Goal: Task Accomplishment & Management: Manage account settings

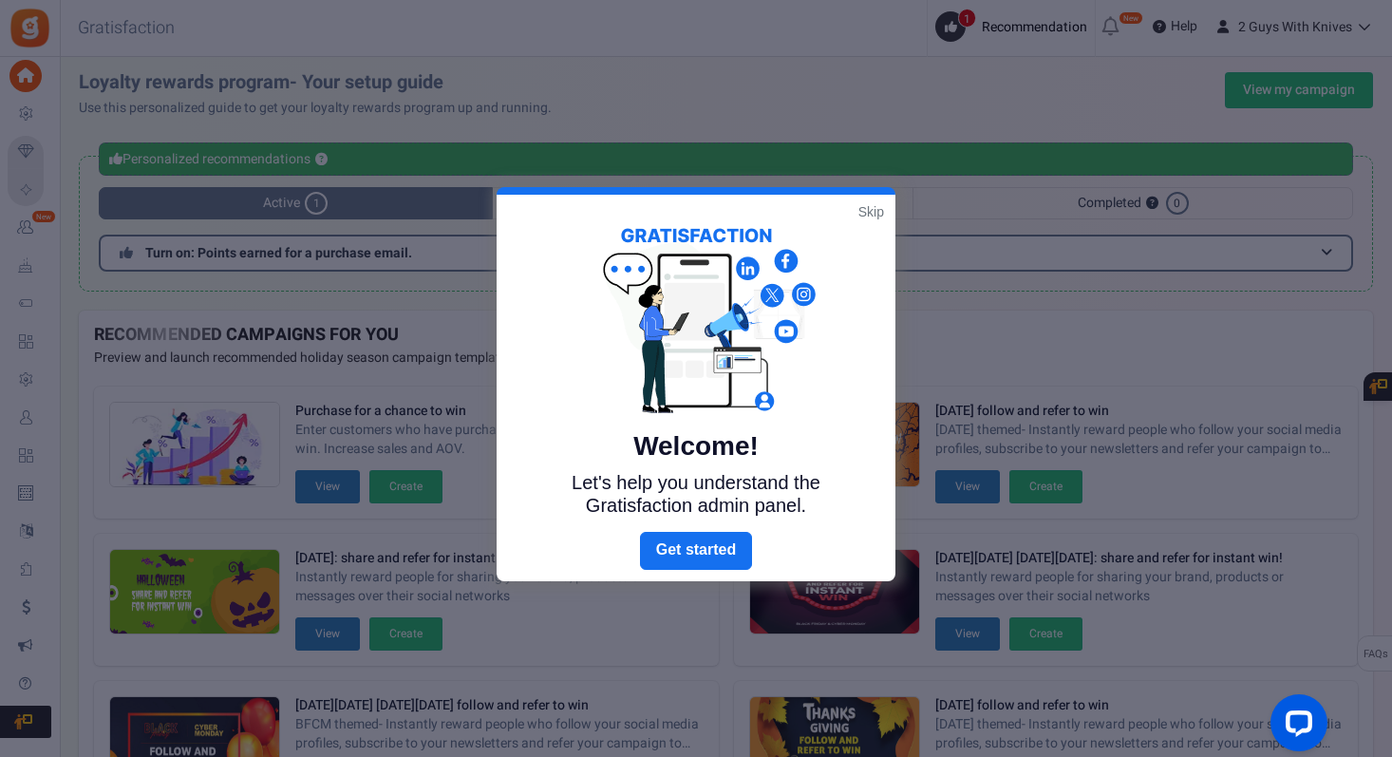
click at [857, 211] on div "Welcome! Let's help you understand the Gratisfaction admin panel." at bounding box center [695, 363] width 399 height 337
click at [864, 211] on link "Skip" at bounding box center [871, 211] width 26 height 19
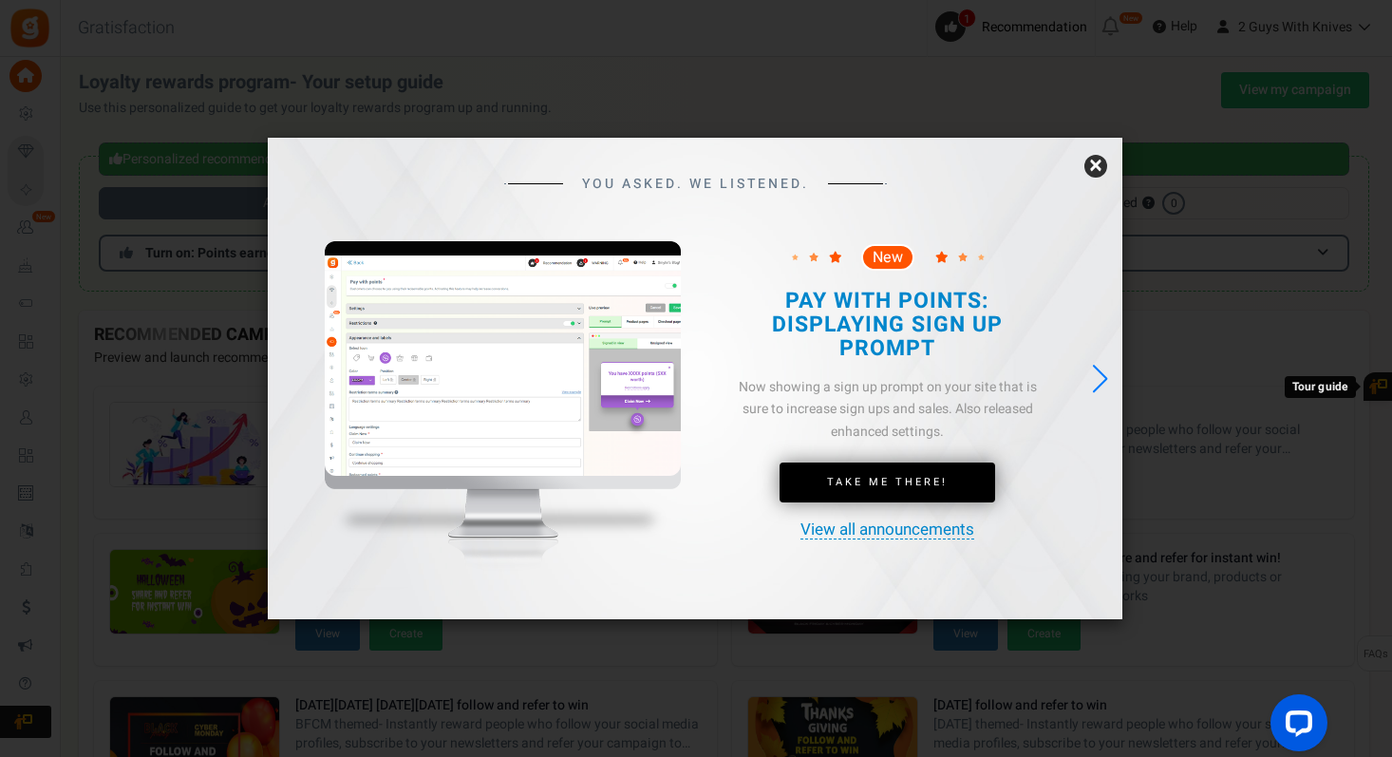
click at [1093, 165] on link "×" at bounding box center [1095, 166] width 23 height 23
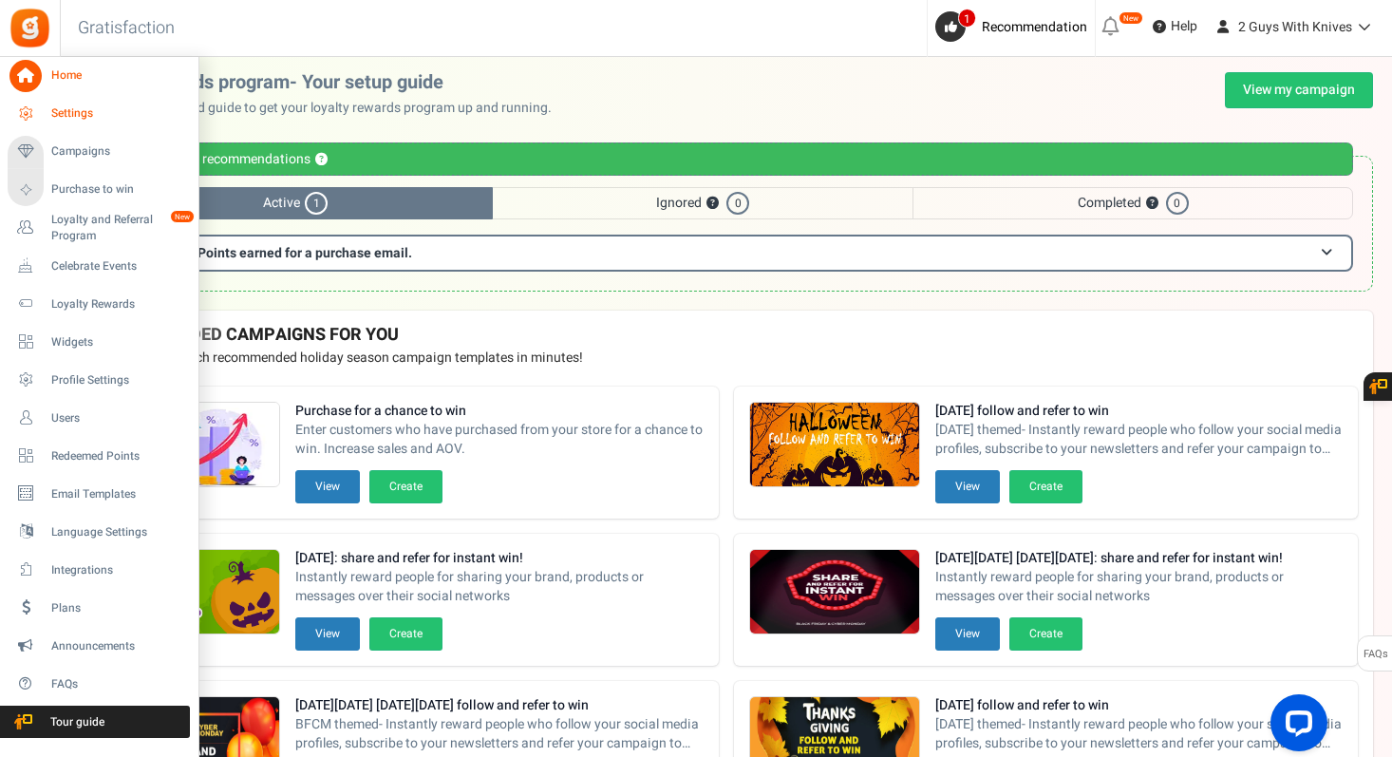
click at [30, 114] on icon at bounding box center [25, 114] width 32 height 32
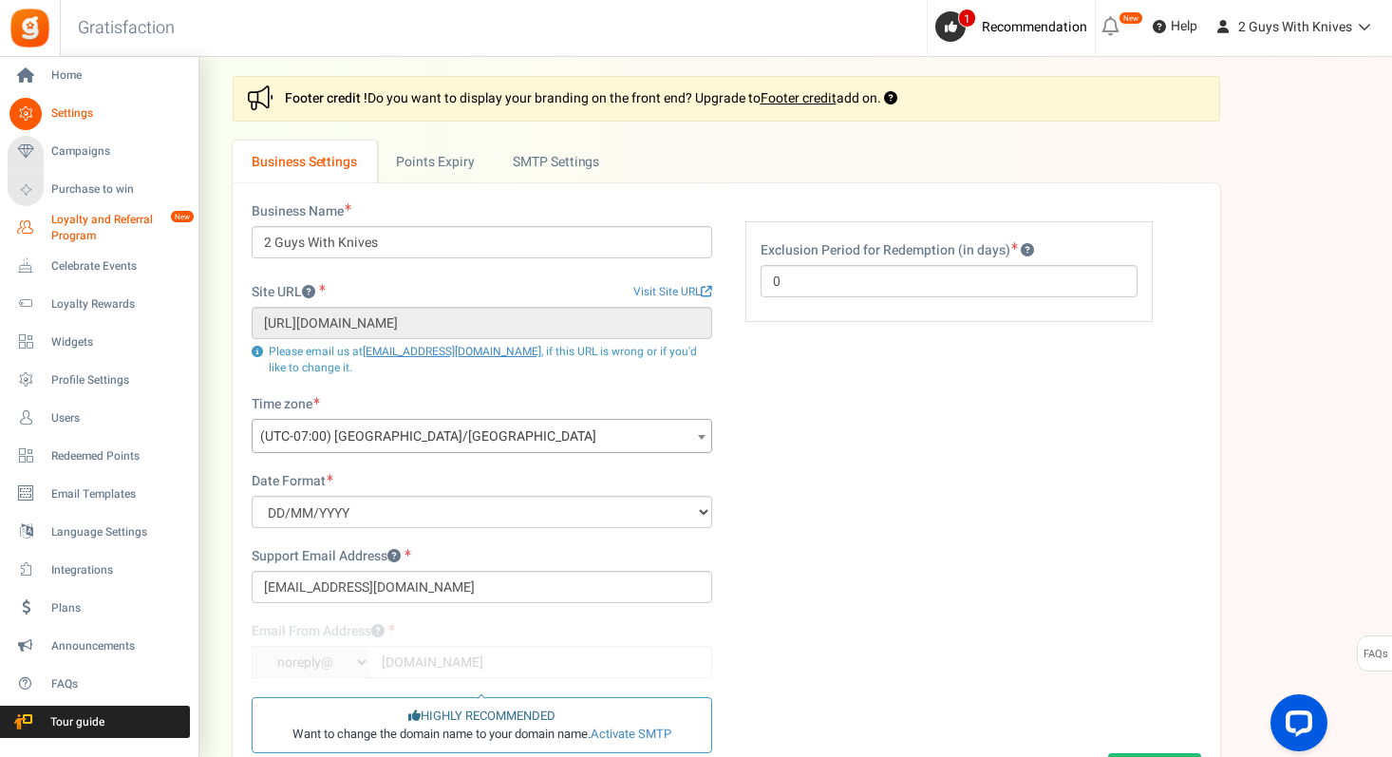
click at [66, 234] on span "Loyalty and Referral Program" at bounding box center [120, 228] width 139 height 32
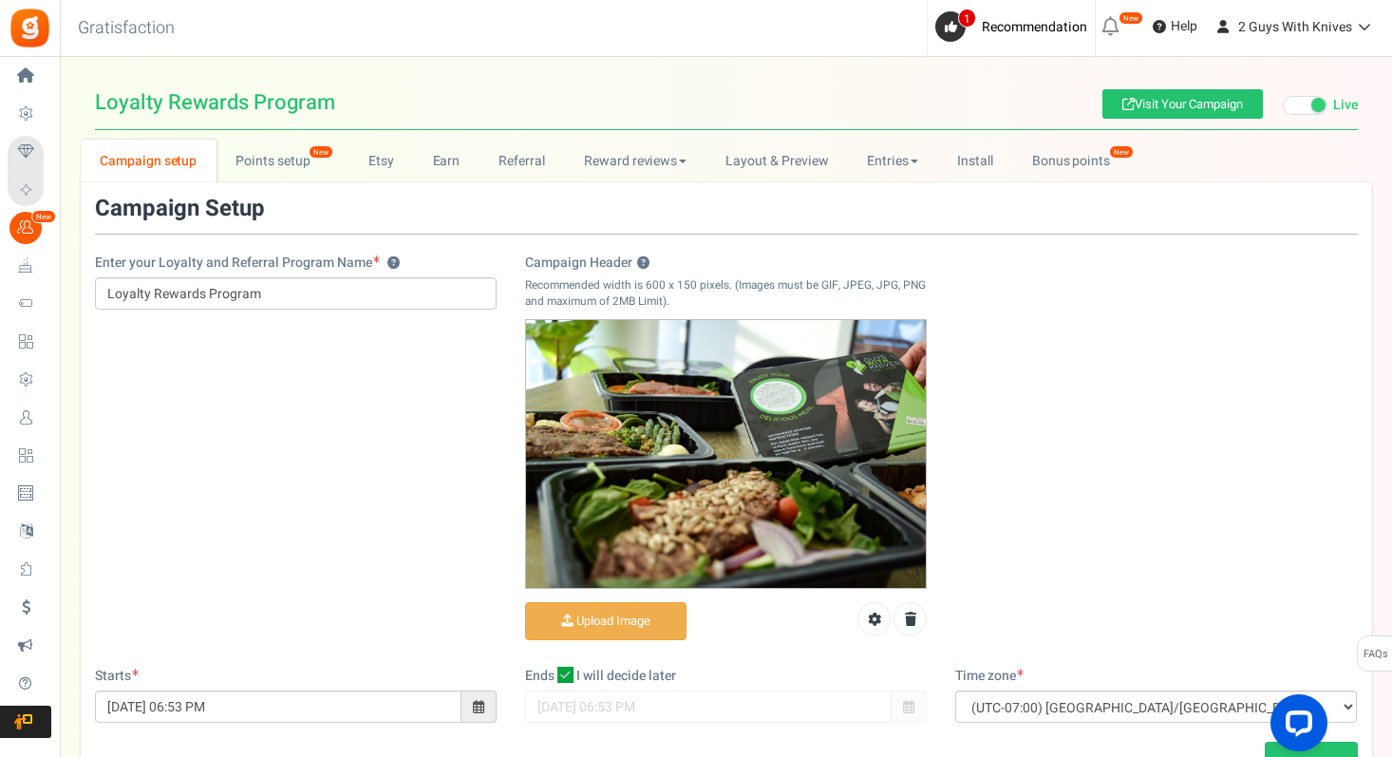
drag, startPoint x: 0, startPoint y: 23, endPoint x: 1336, endPoint y: 724, distance: 1508.6
click at [272, 157] on link "Points setup New" at bounding box center [282, 161] width 132 height 43
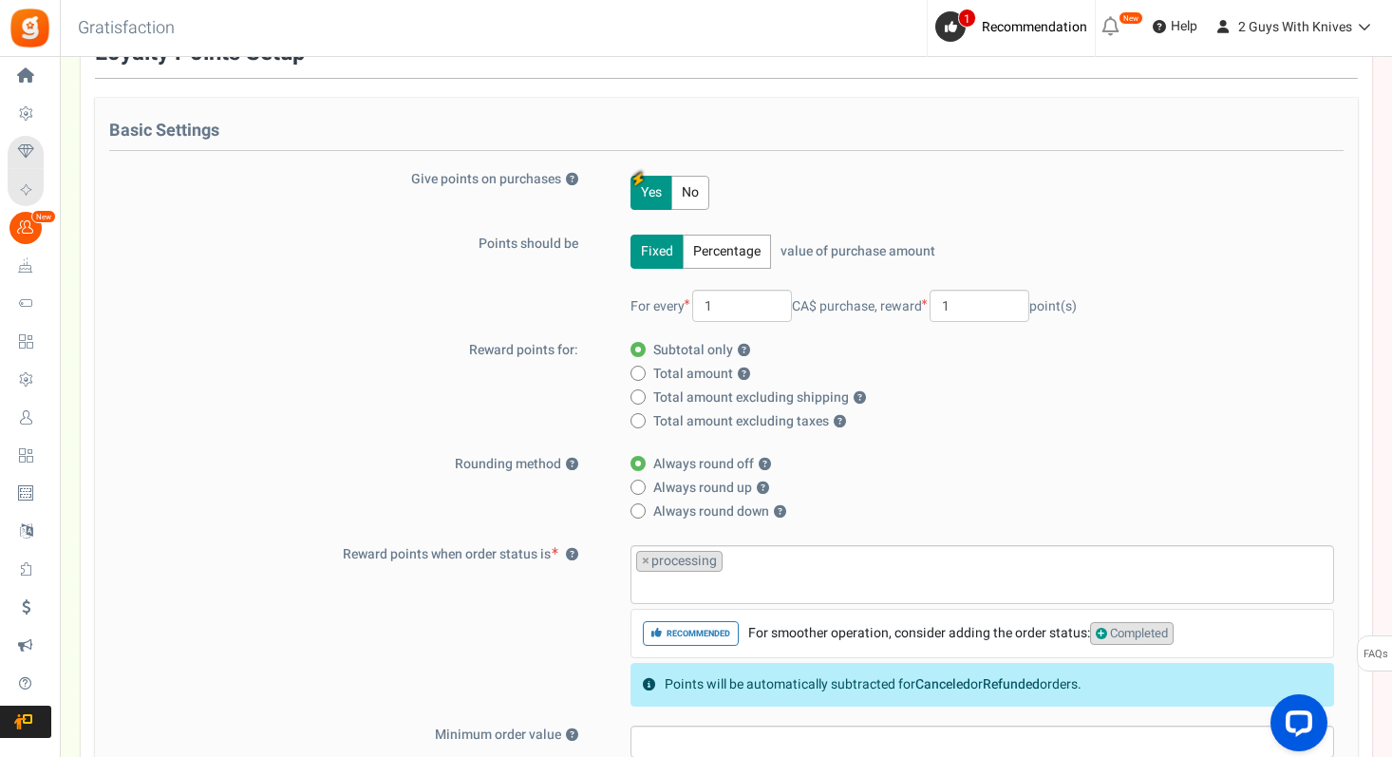
scroll to position [75, 0]
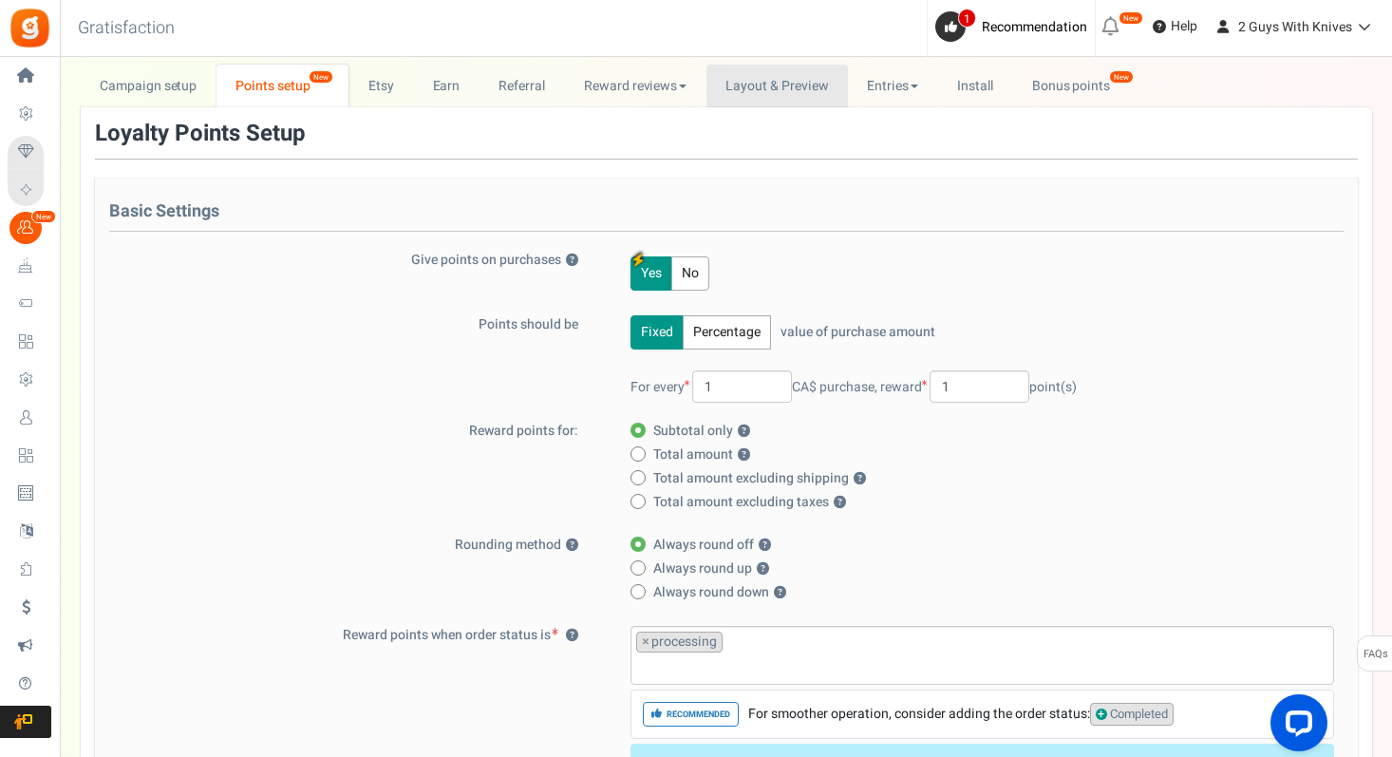
click at [744, 95] on link "Layout & Preview" at bounding box center [776, 86] width 141 height 43
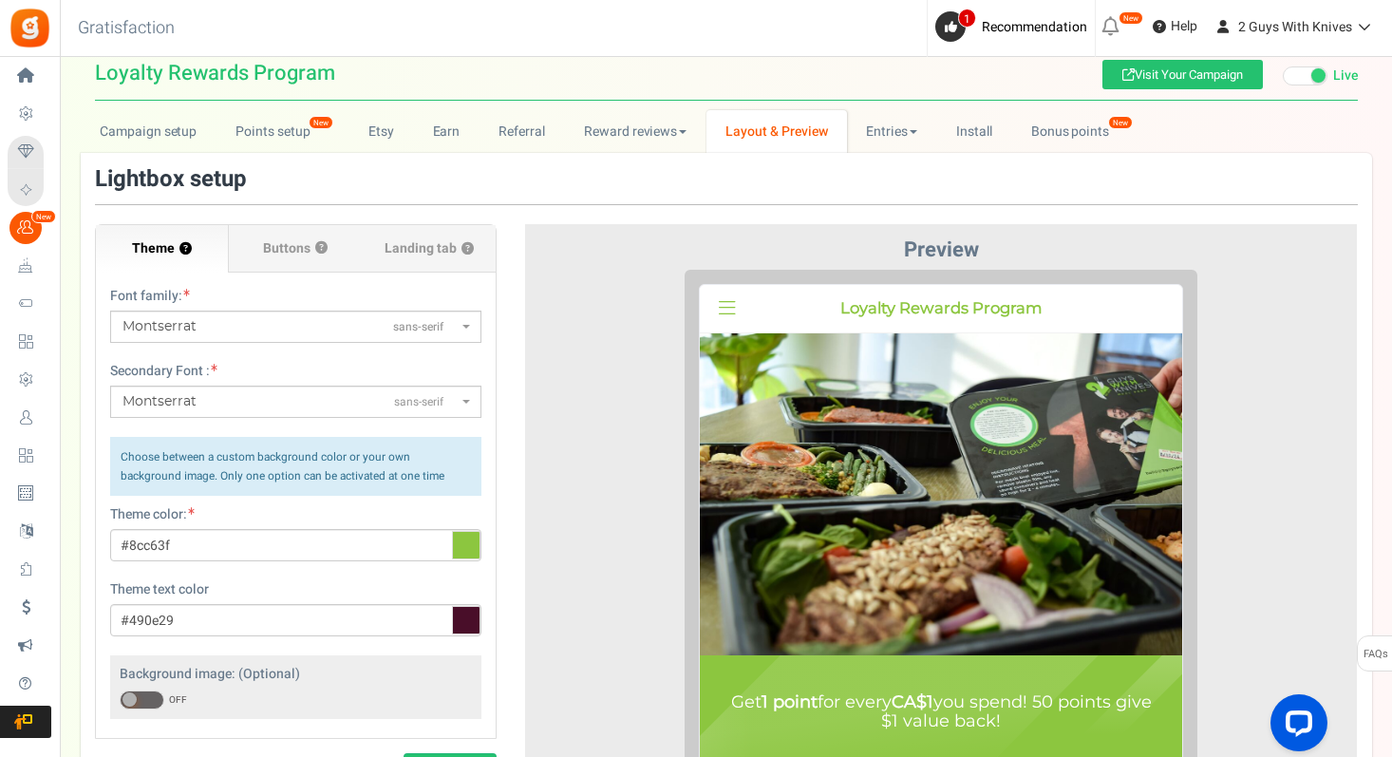
scroll to position [12, 0]
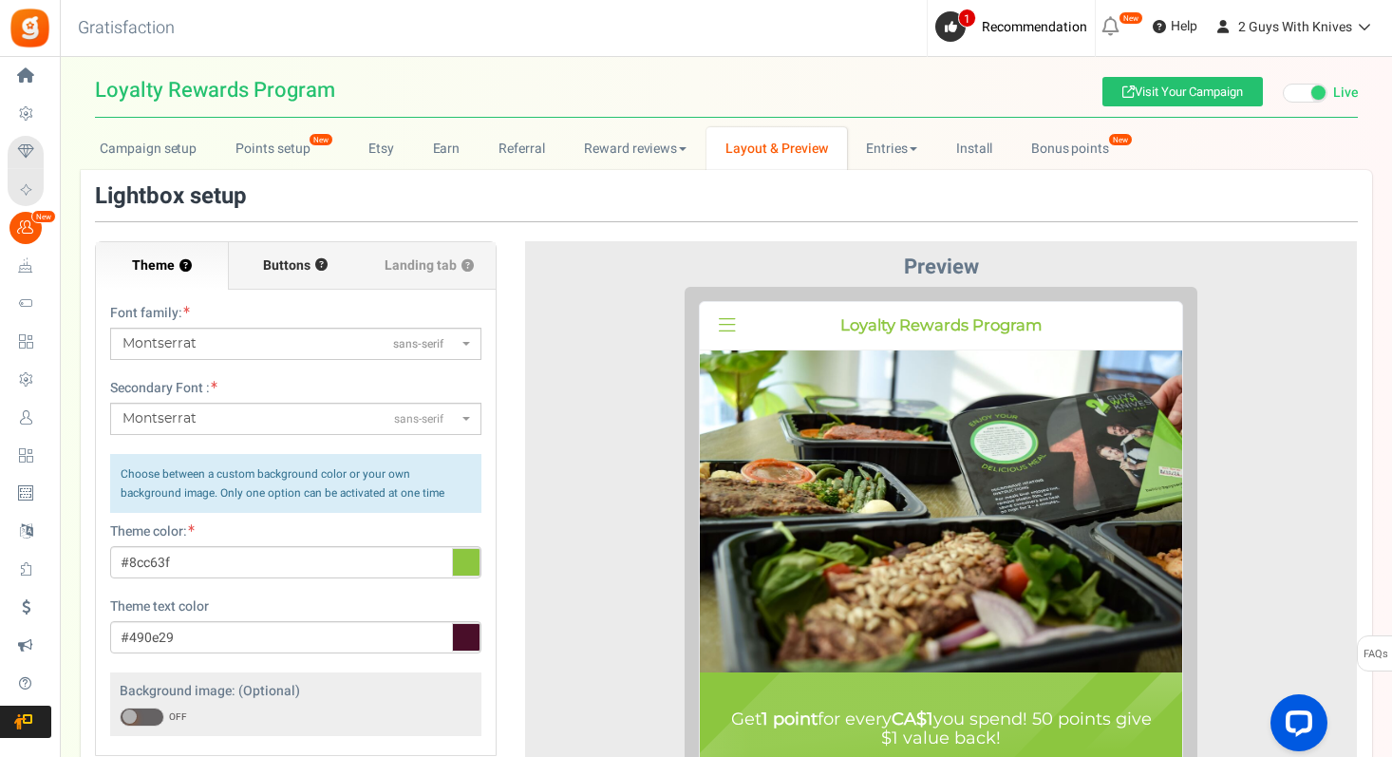
click at [293, 250] on label "Buttons ?" at bounding box center [295, 265] width 133 height 47
click at [0, 0] on input "Buttons ?" at bounding box center [0, 0] width 0 height 0
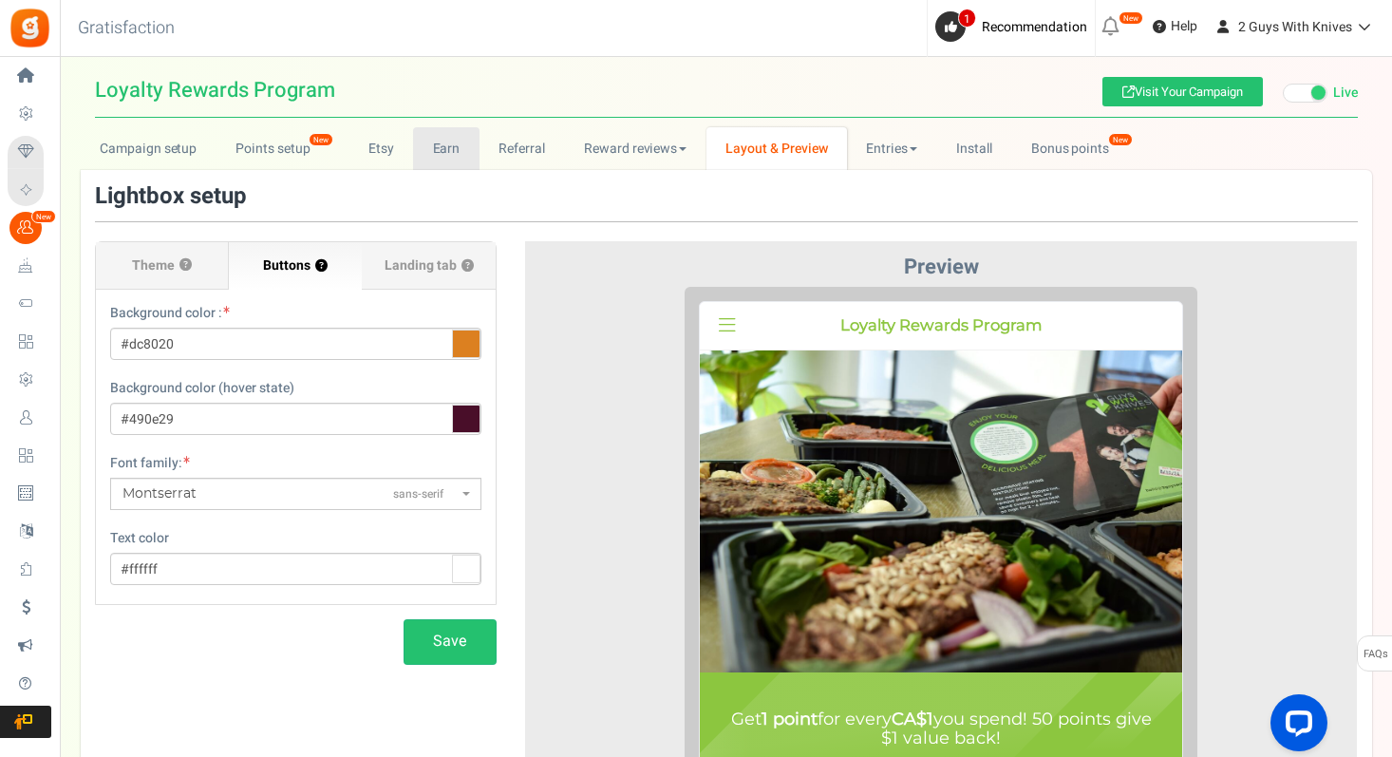
click at [435, 149] on link "Earn" at bounding box center [446, 148] width 66 height 43
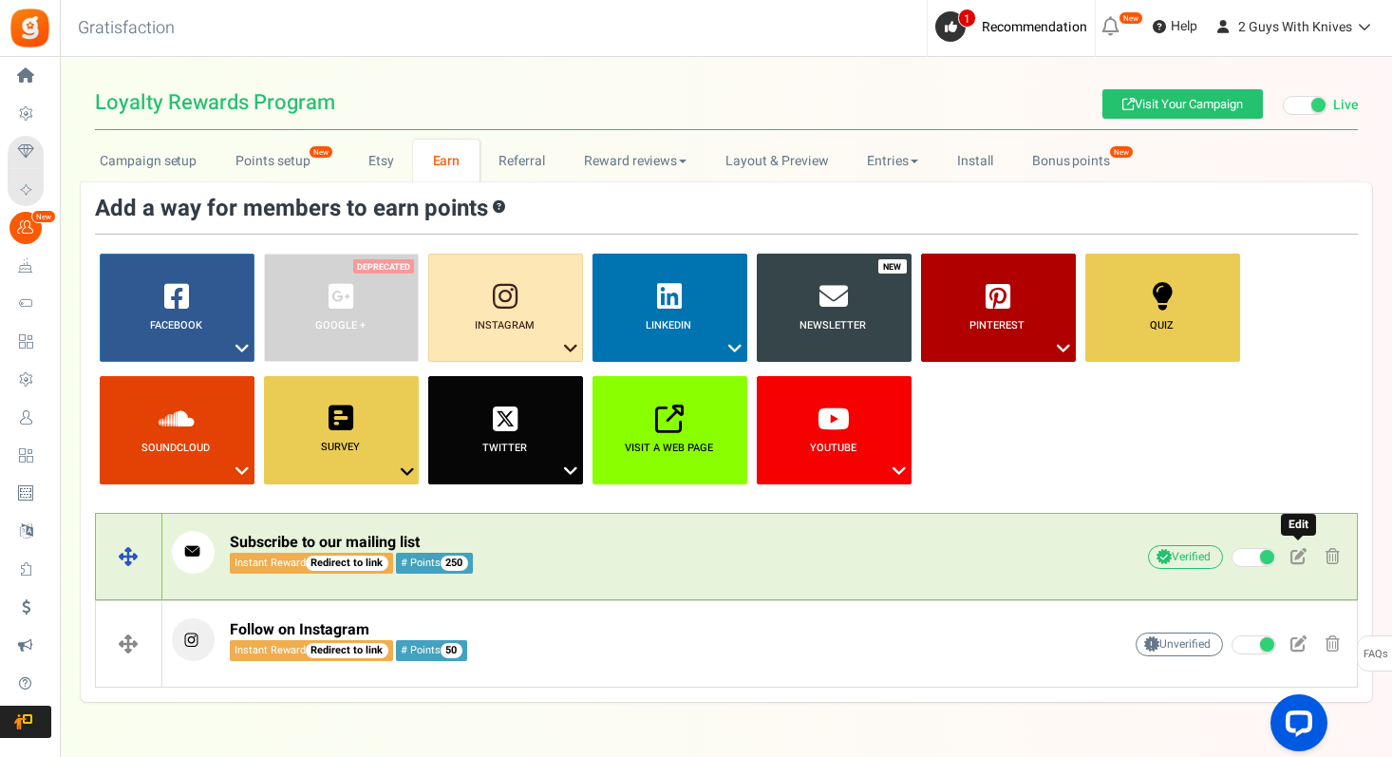
click at [1298, 553] on span at bounding box center [1298, 556] width 16 height 16
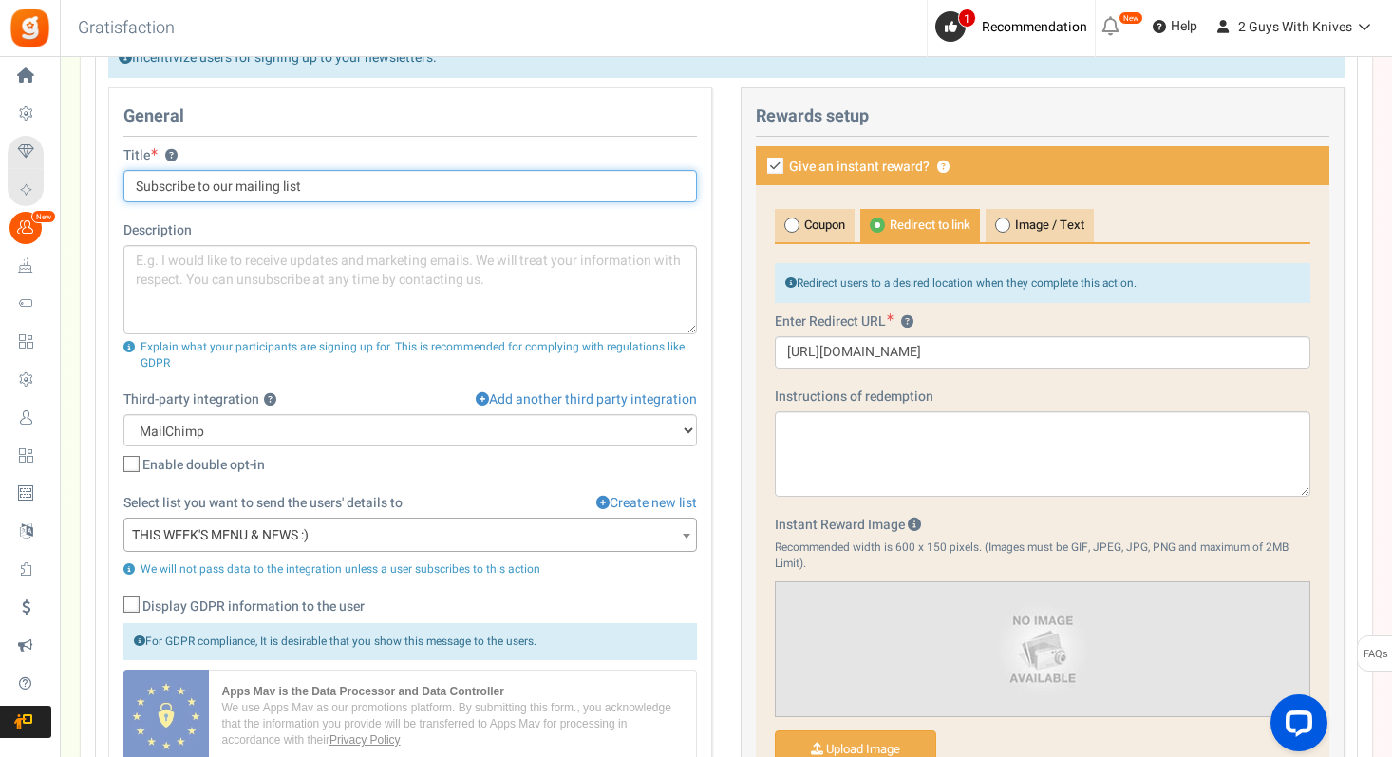
scroll to position [556, 0]
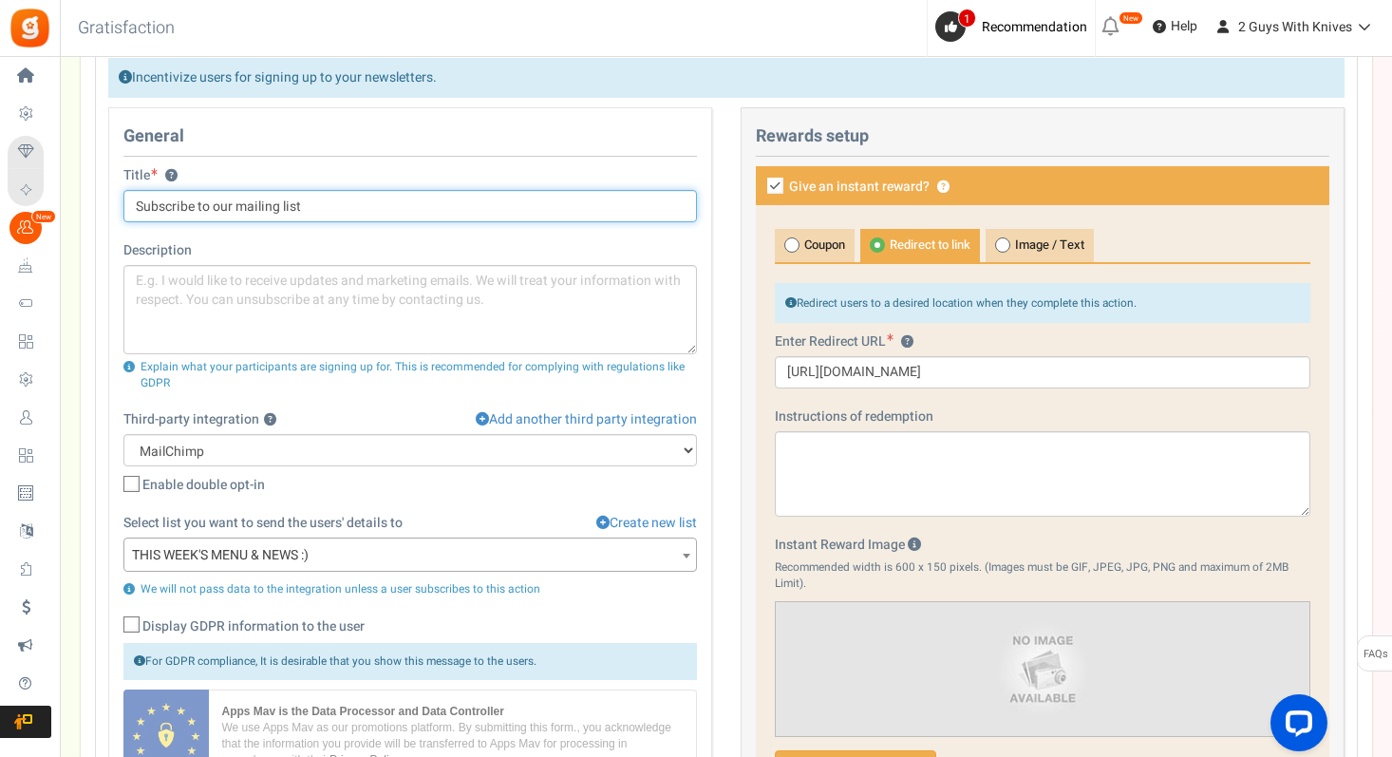
drag, startPoint x: 110, startPoint y: 76, endPoint x: 1331, endPoint y: 739, distance: 1389.4
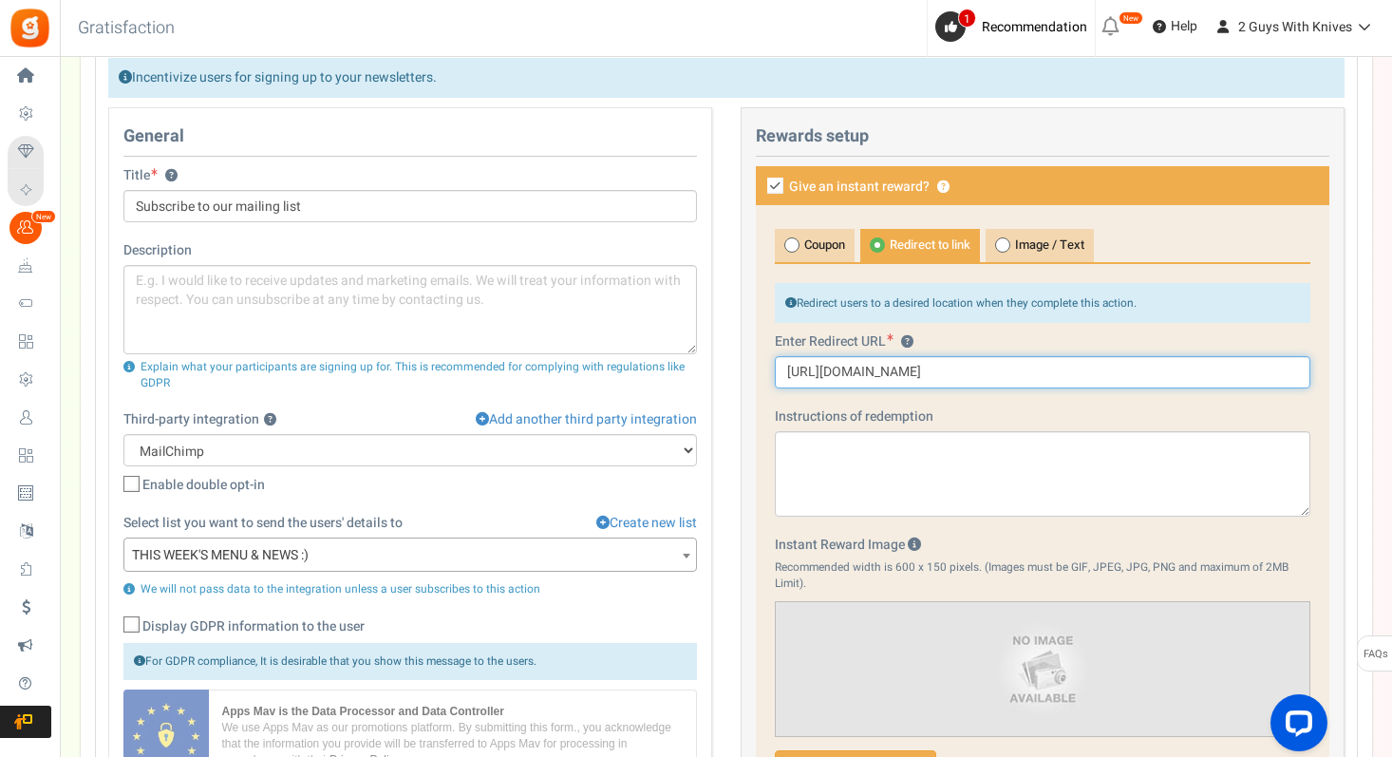
click at [880, 364] on input "[URL][DOMAIN_NAME]" at bounding box center [1042, 372] width 535 height 32
click at [879, 372] on input "[URL][DOMAIN_NAME]" at bounding box center [1042, 372] width 535 height 32
paste input "[DOMAIN_NAME][URL]"
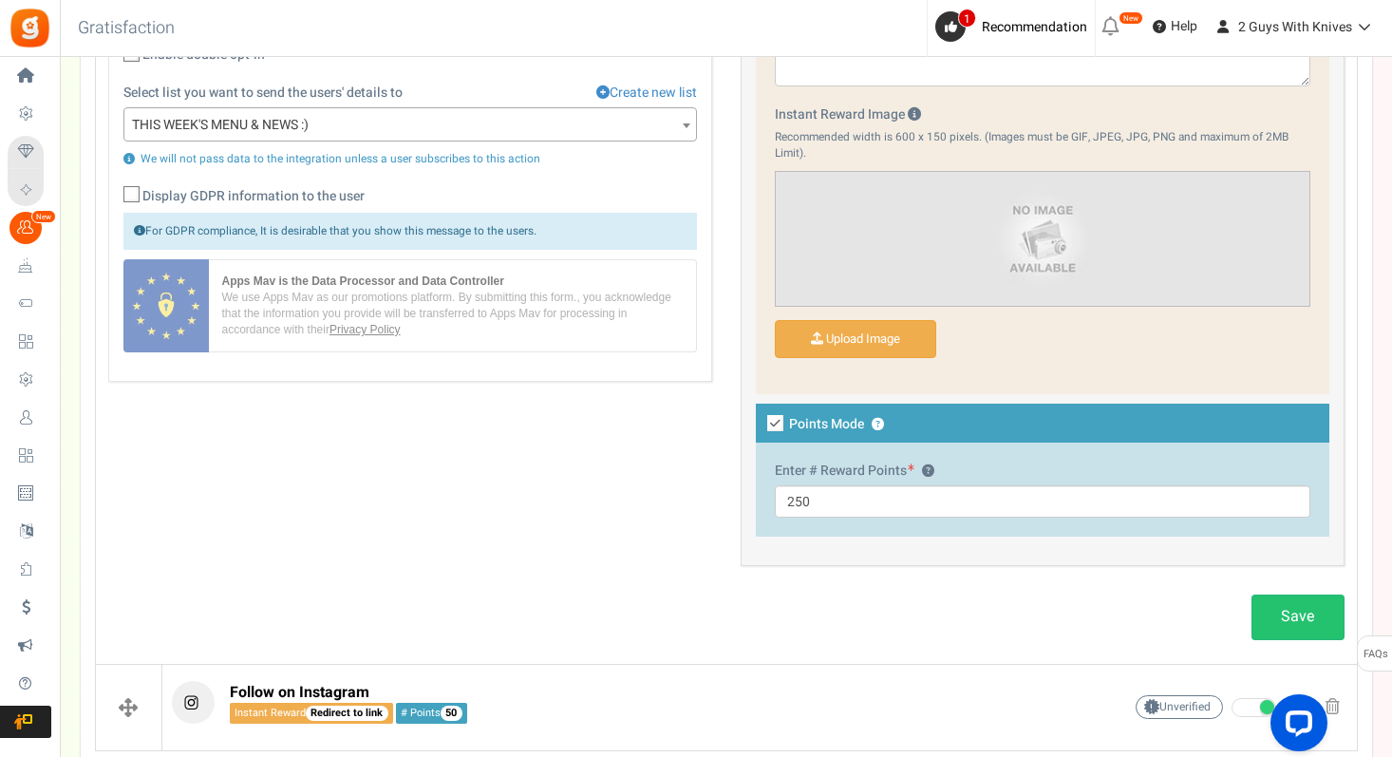
scroll to position [1109, 0]
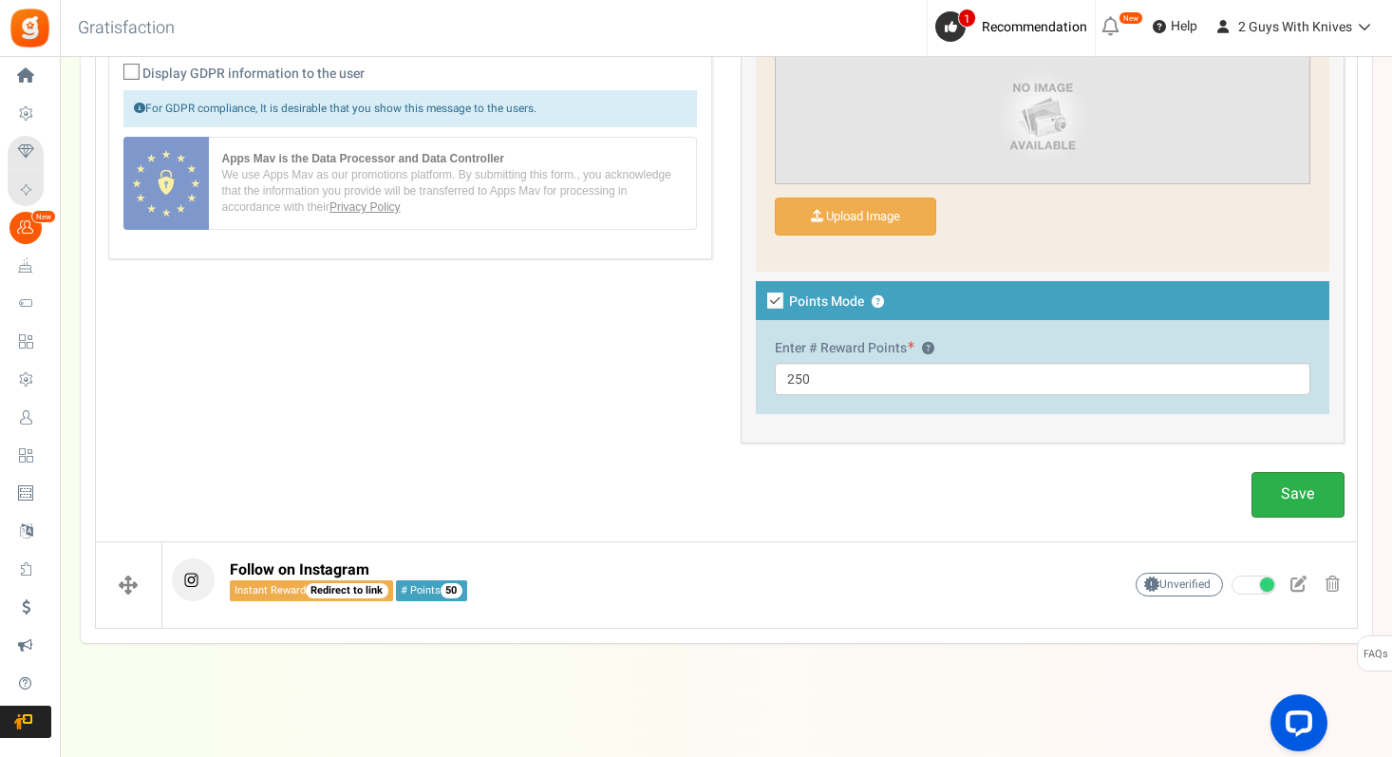
type input "[URL][DOMAIN_NAME]"
click at [1294, 501] on link "Save" at bounding box center [1297, 494] width 93 height 45
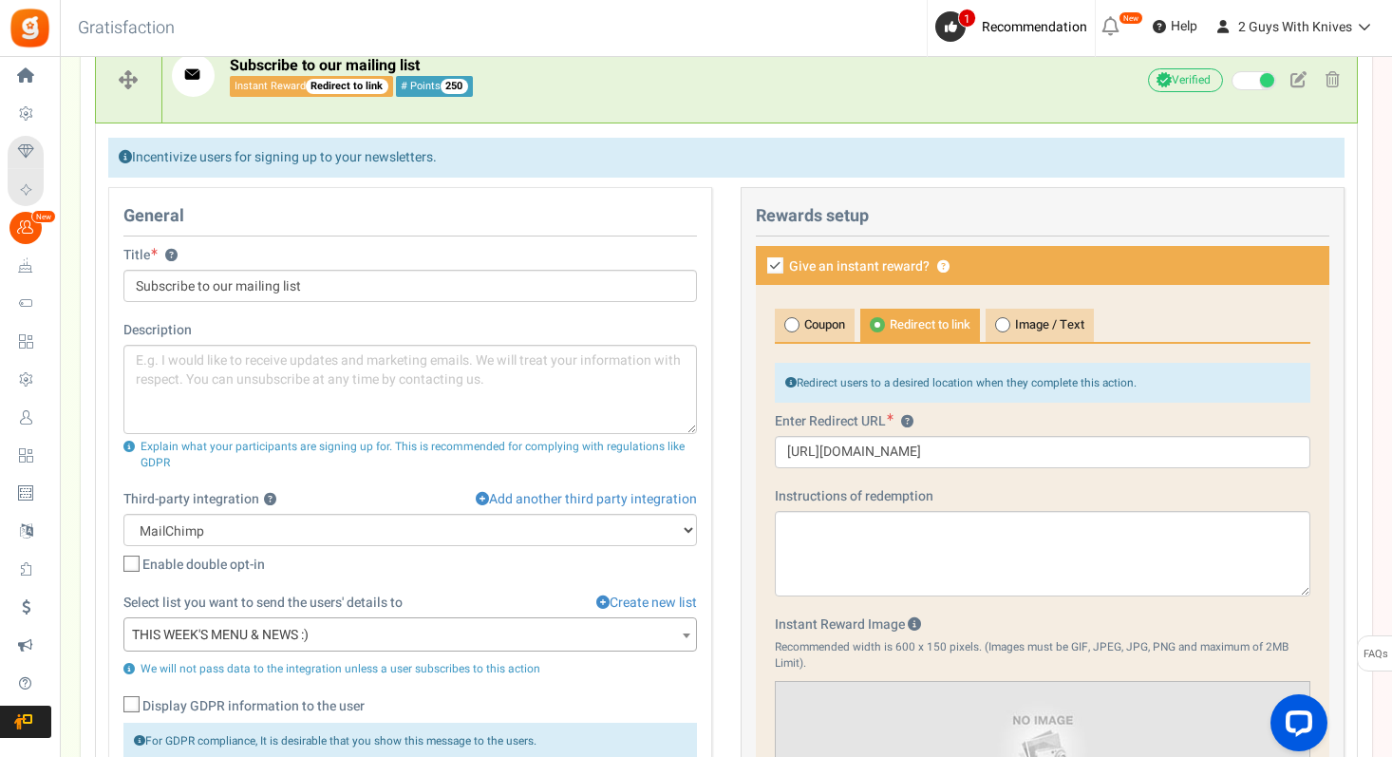
scroll to position [388, 0]
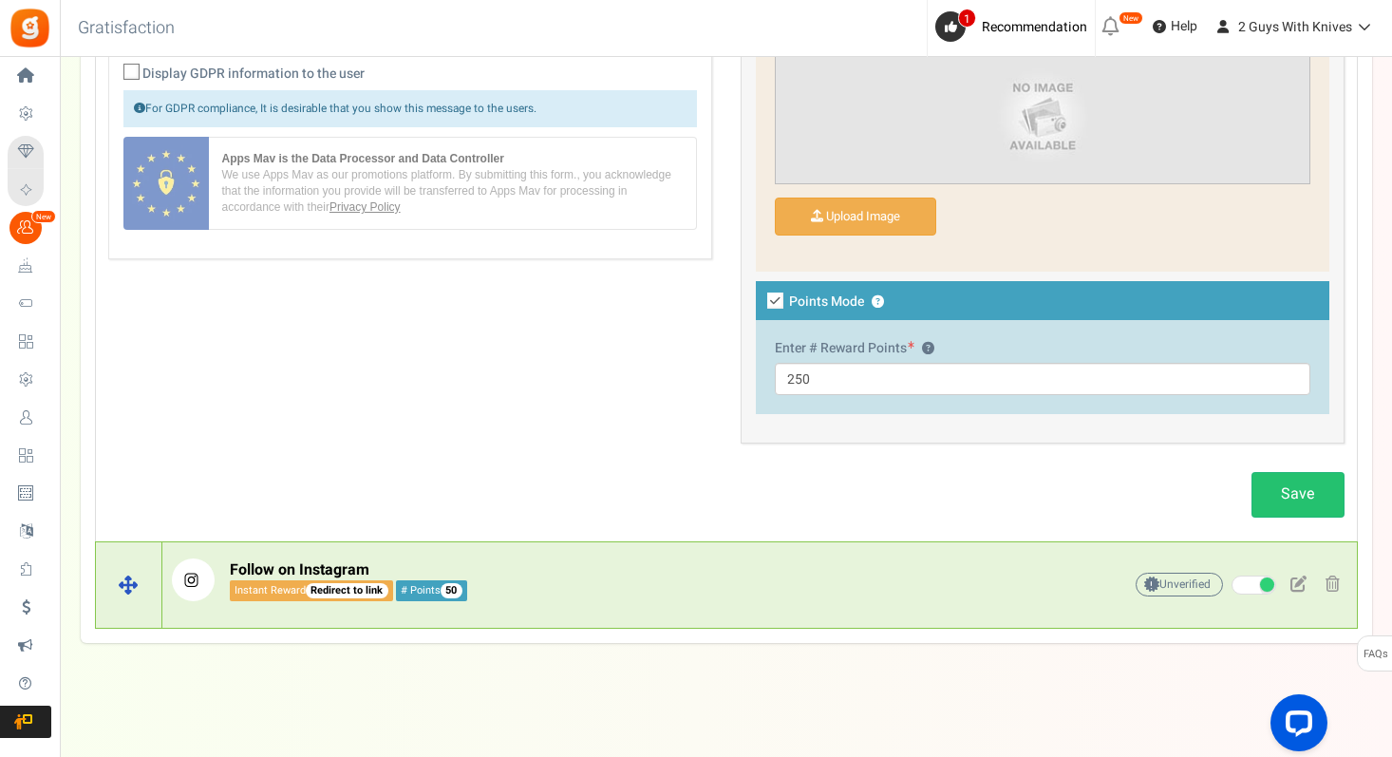
click at [672, 596] on p "Follow on Instagram Instant Reward Redirect to link # Points 50" at bounding box center [617, 579] width 890 height 43
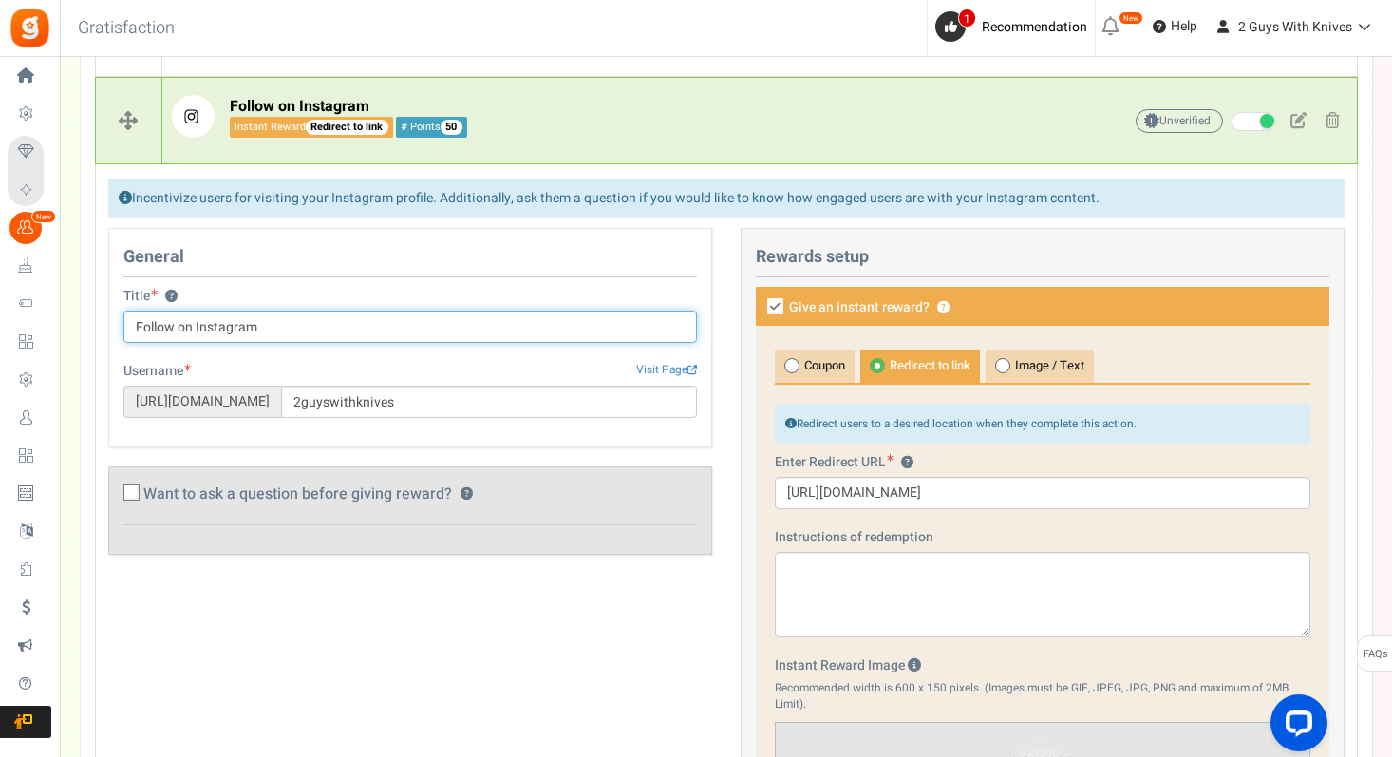
scroll to position [544, 0]
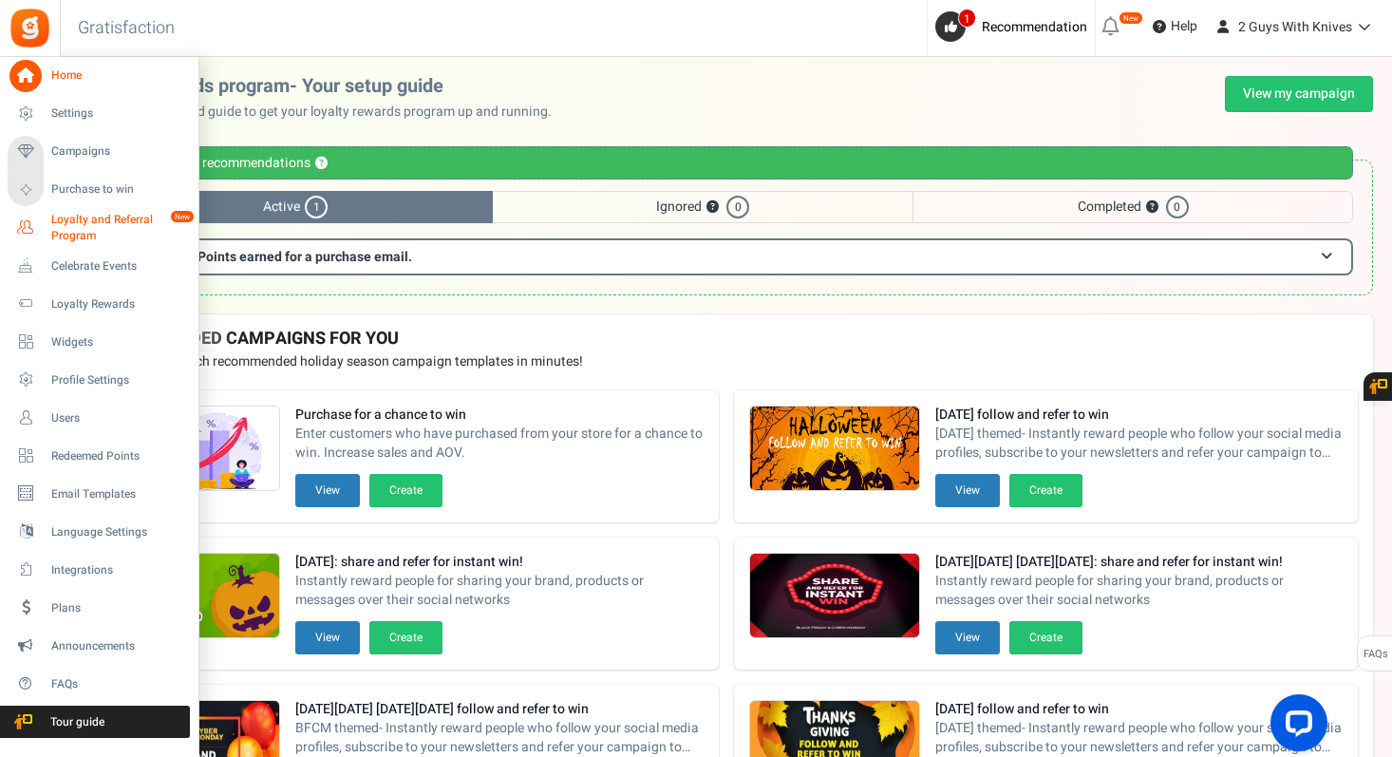
click at [82, 222] on span "Loyalty and Referral Program" at bounding box center [120, 228] width 139 height 32
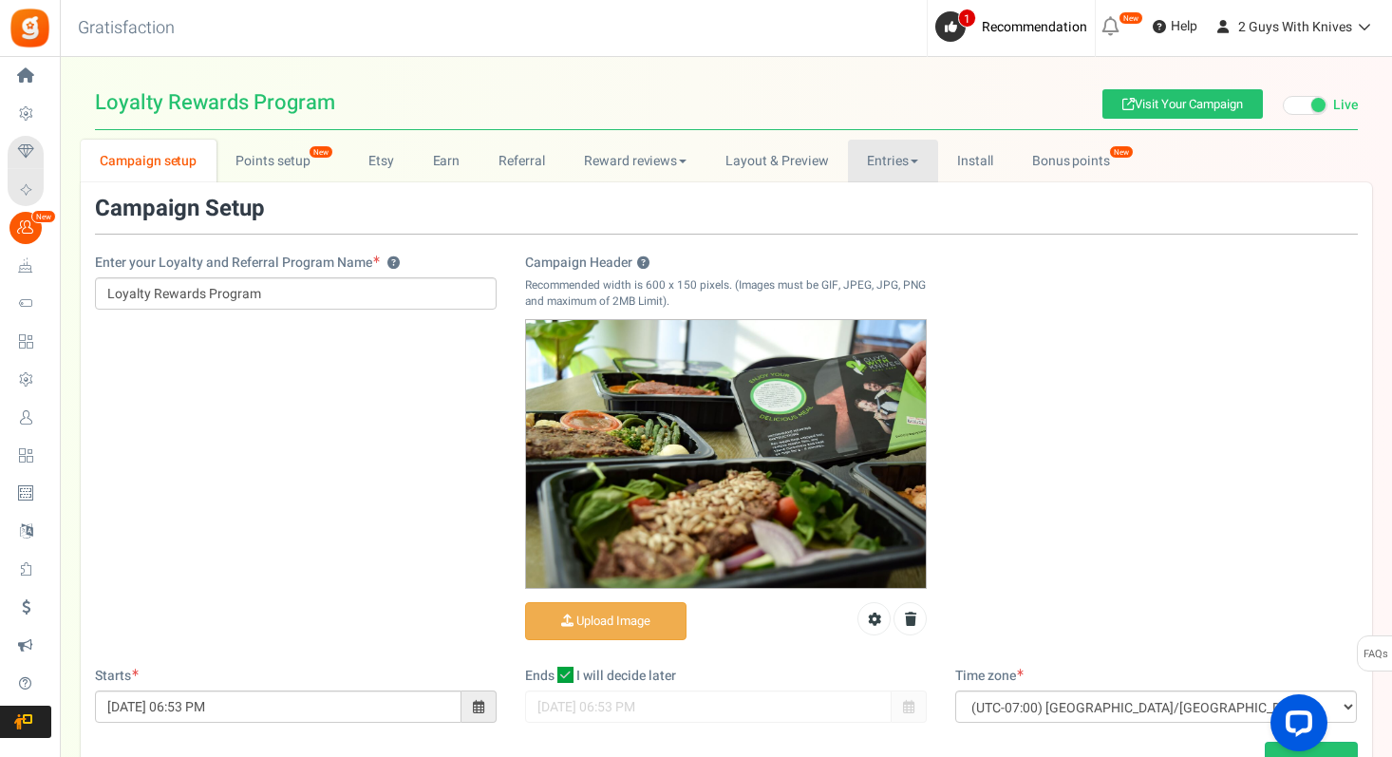
click at [926, 174] on link "Entries" at bounding box center [893, 161] width 90 height 43
click at [915, 197] on link "Entries" at bounding box center [924, 203] width 152 height 28
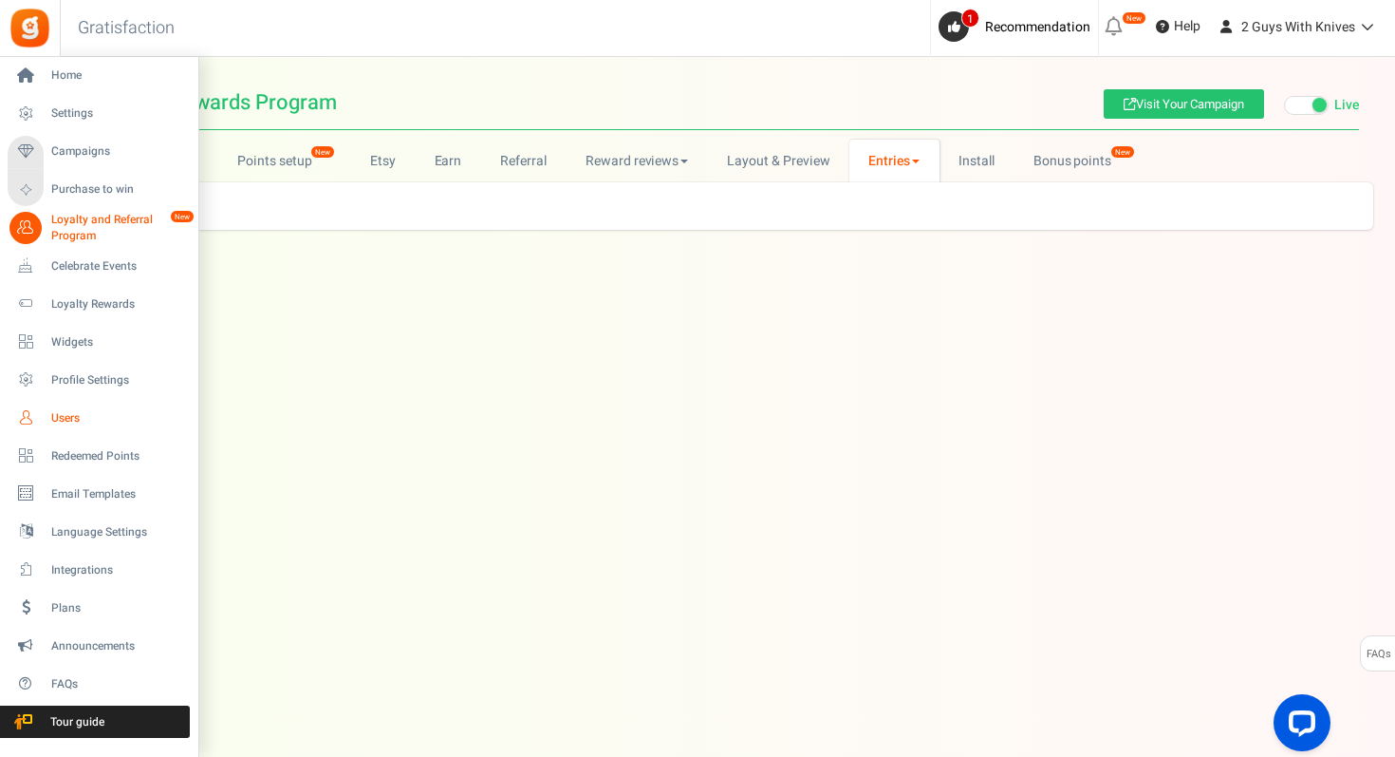
click at [94, 412] on span "Users" at bounding box center [117, 418] width 133 height 16
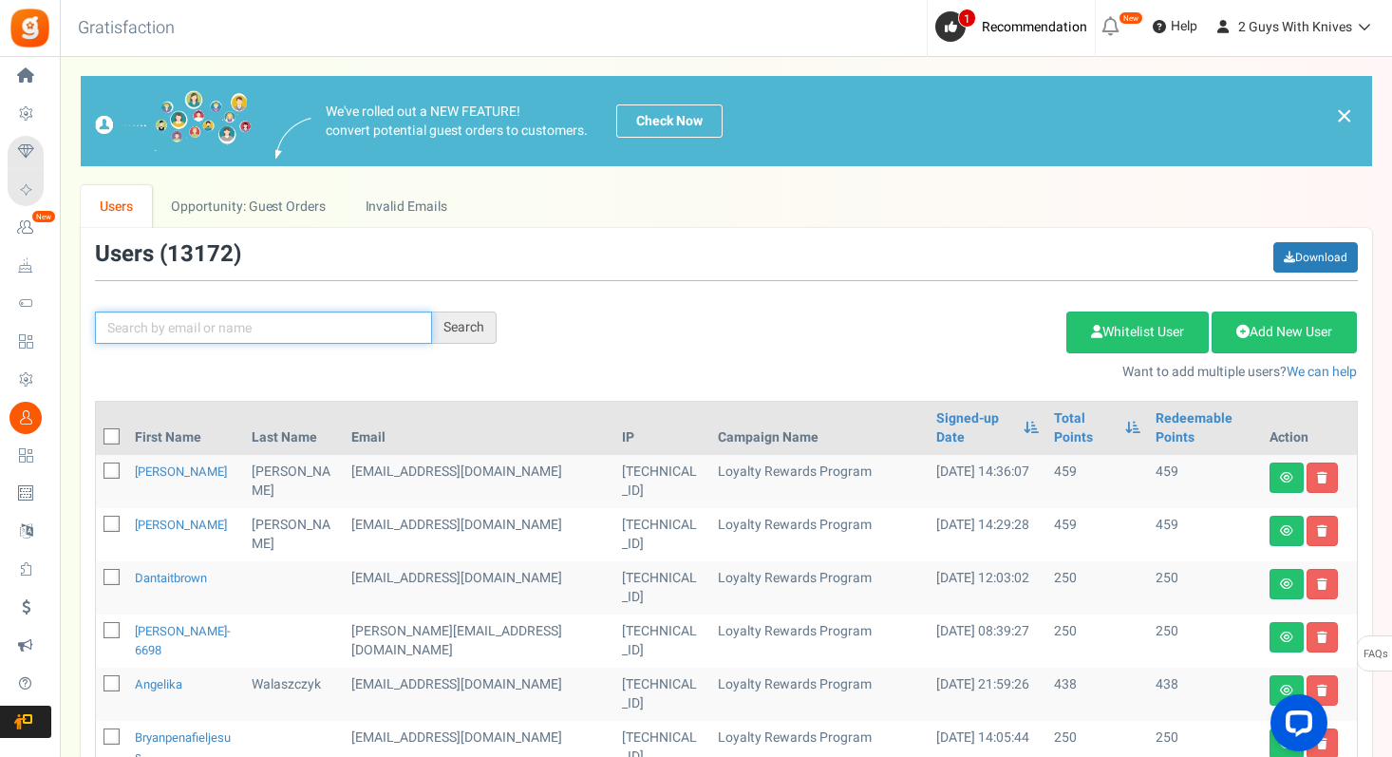
click at [334, 328] on input "text" at bounding box center [263, 327] width 337 height 32
paste input "xevek47366@arqsis.com"
type input "xevek47366@arqsis.com"
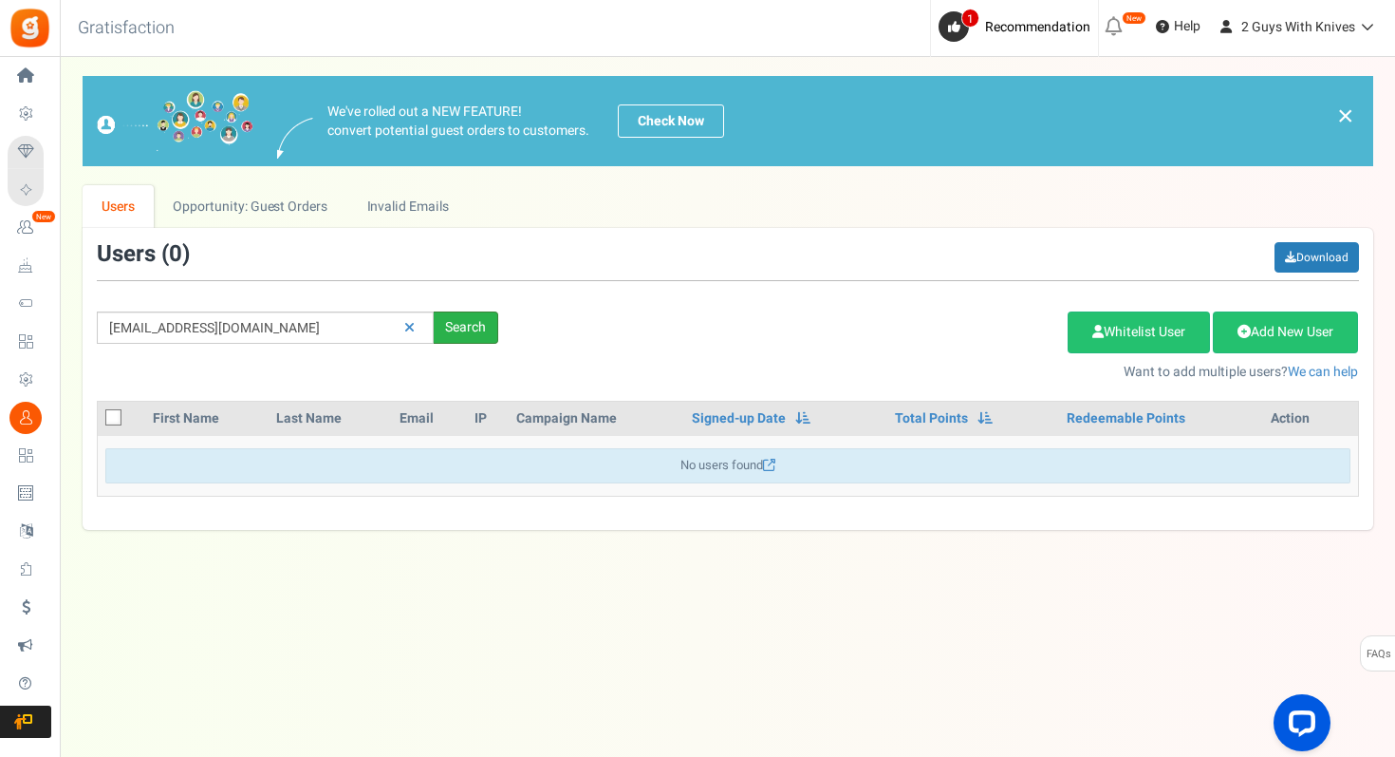
click at [446, 331] on div "Search" at bounding box center [466, 327] width 65 height 32
